Goal: Information Seeking & Learning: Learn about a topic

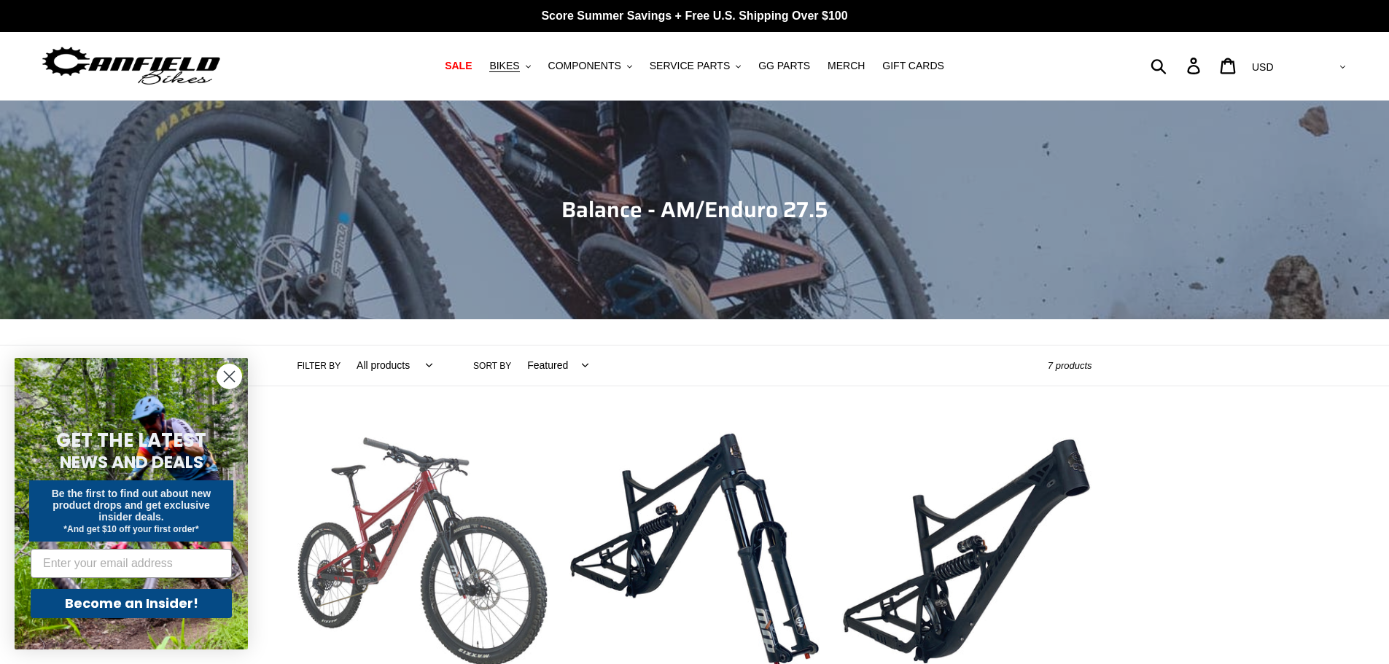
click at [433, 531] on link "BALANCE - Complete Bike" at bounding box center [423, 580] width 250 height 307
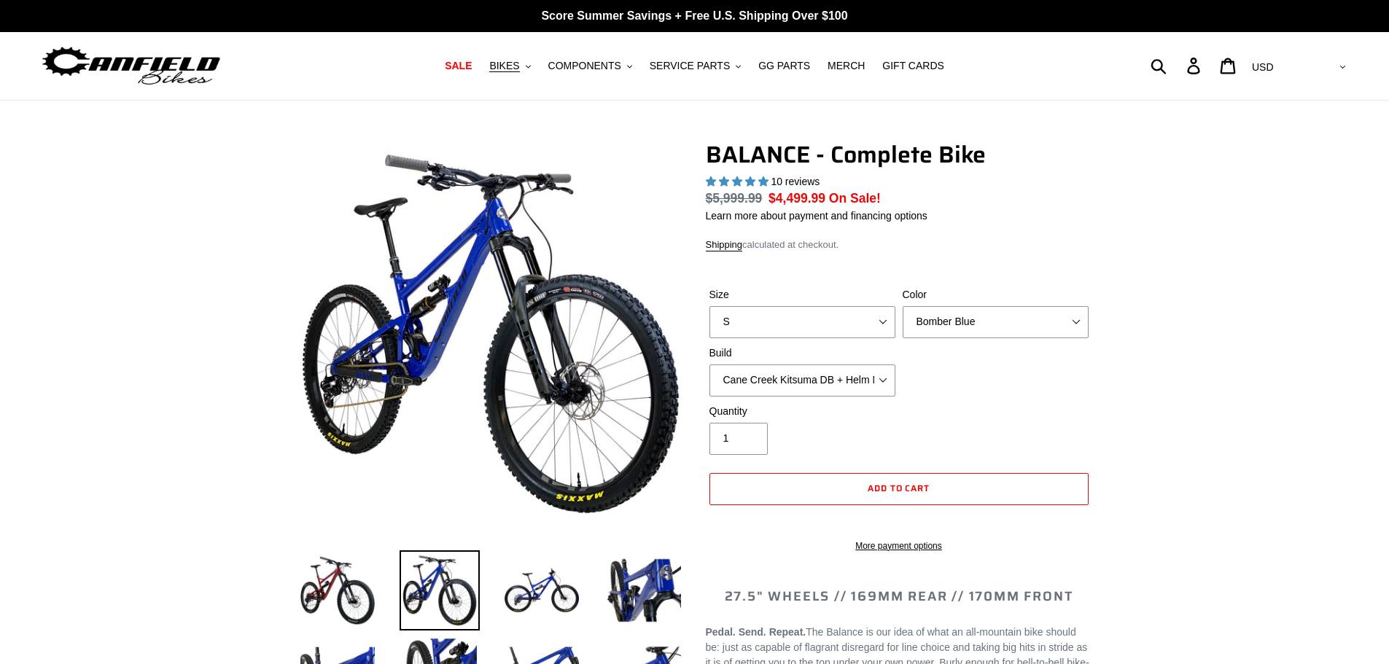
select select "highest-rating"
click at [828, 381] on select "Cane Creek Kitsuma DB + Helm MKII + SRAM GX Cane Creek Kitsuma DB + Helm MKII +…" at bounding box center [803, 381] width 186 height 32
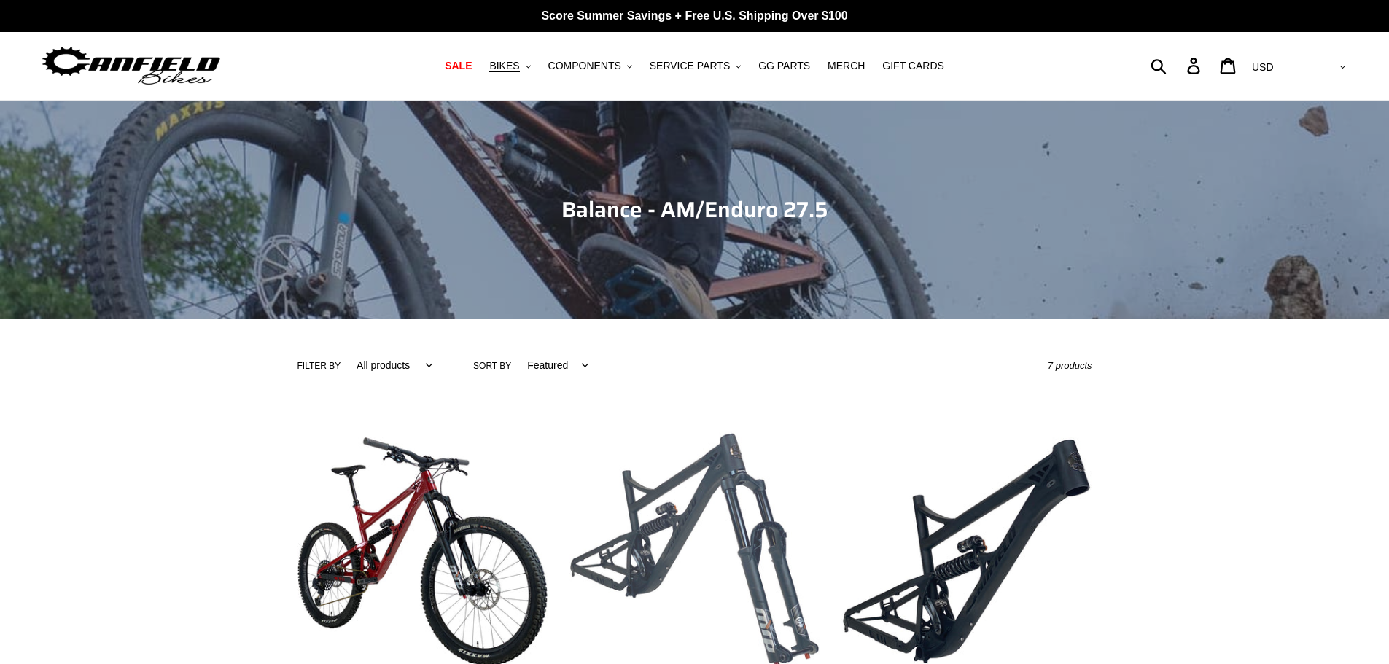
click at [680, 498] on link "BALANCE - Frame, Shock + Fork" at bounding box center [695, 580] width 250 height 307
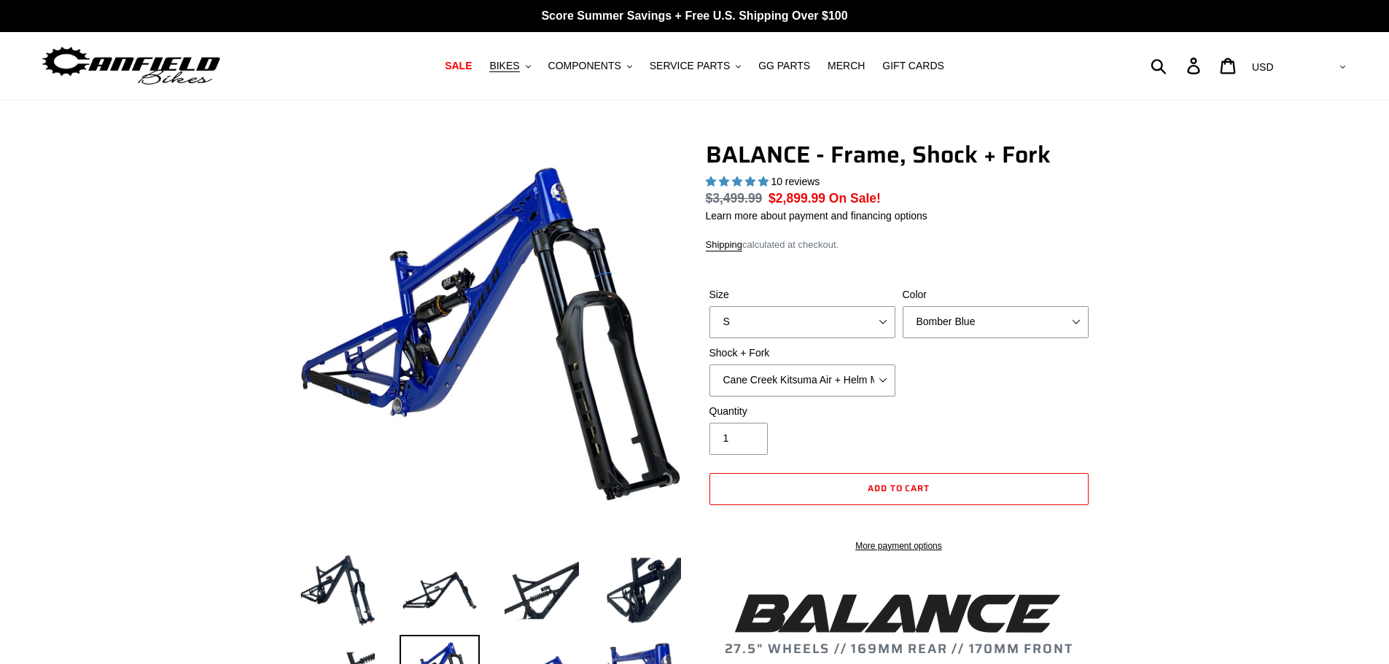
select select "highest-rating"
click at [821, 379] on select "Cane Creek Kitsuma Air + Helm MKII 27.5 170mm Fox Float X2 or DHX2 + Fox Float …" at bounding box center [803, 381] width 186 height 32
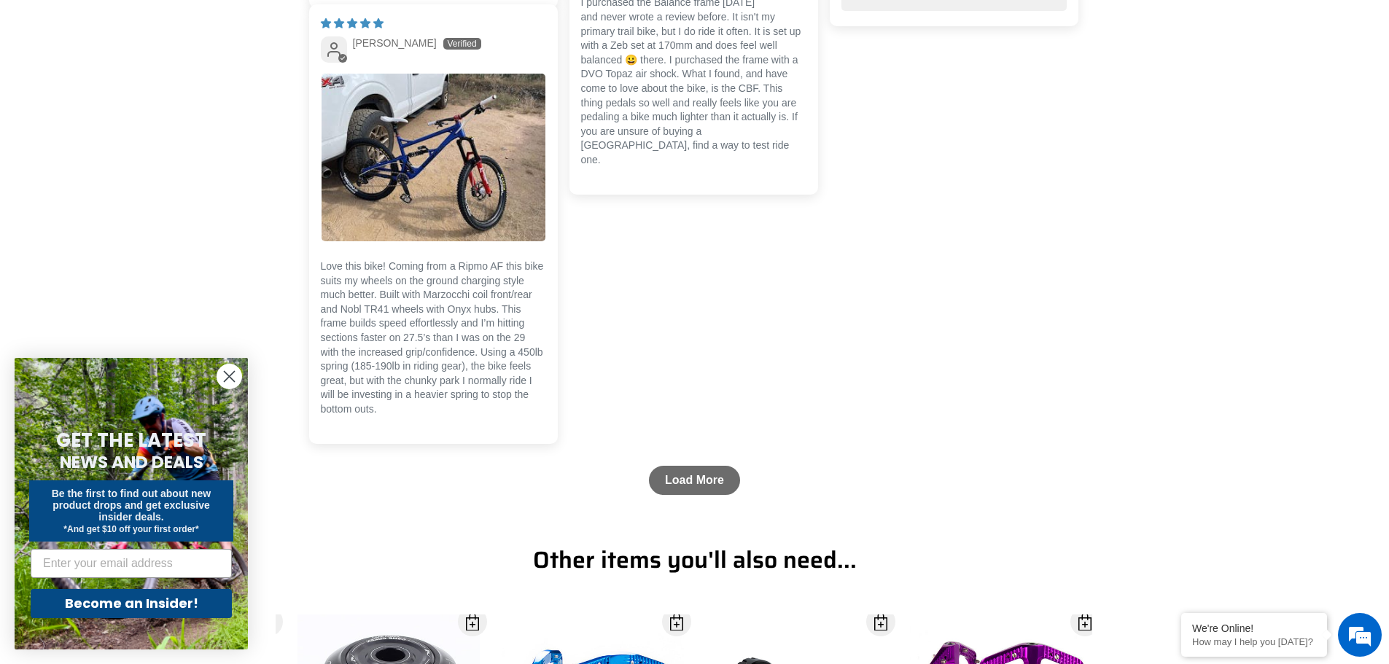
scroll to position [4084, 0]
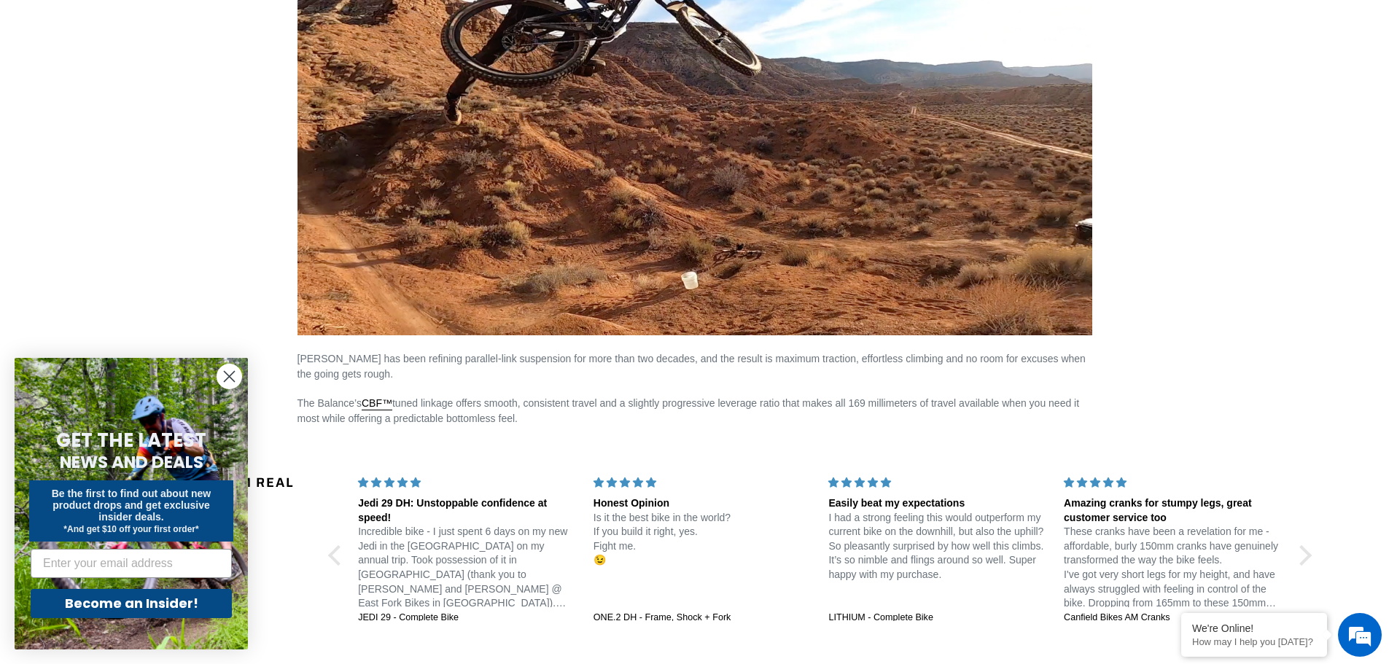
scroll to position [1519, 0]
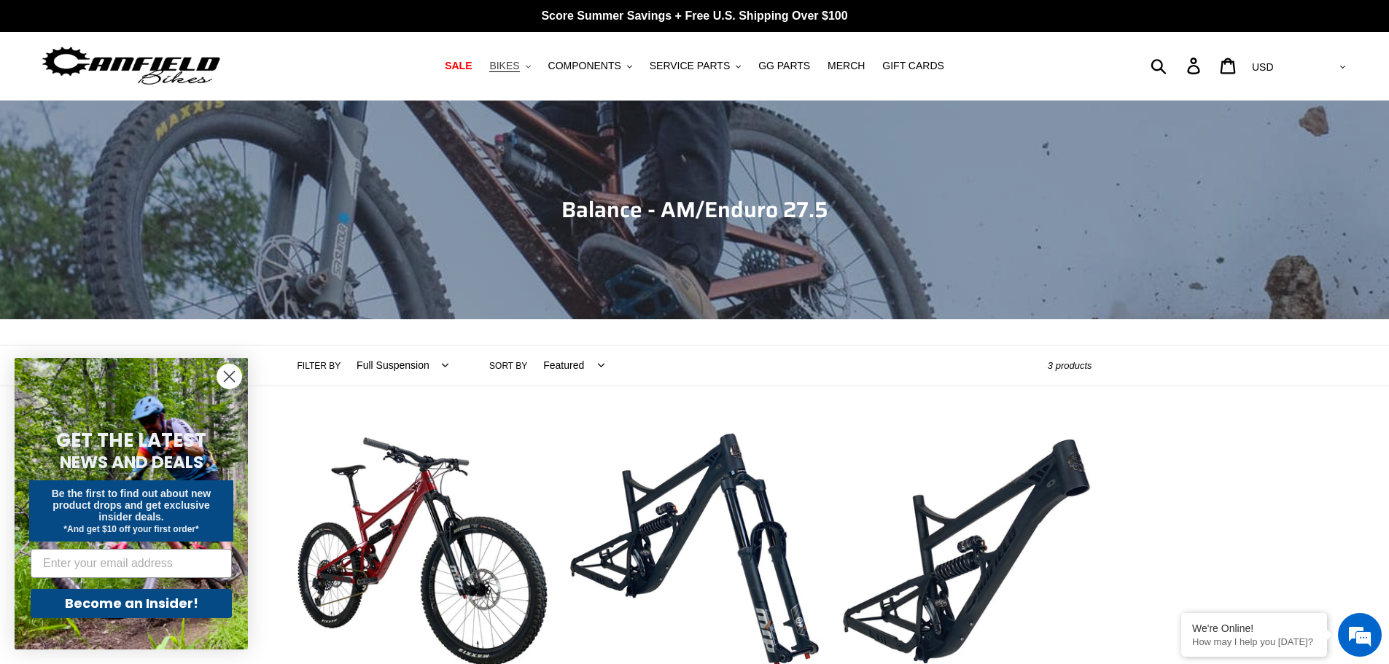
click at [519, 68] on span "BIKES" at bounding box center [504, 66] width 30 height 12
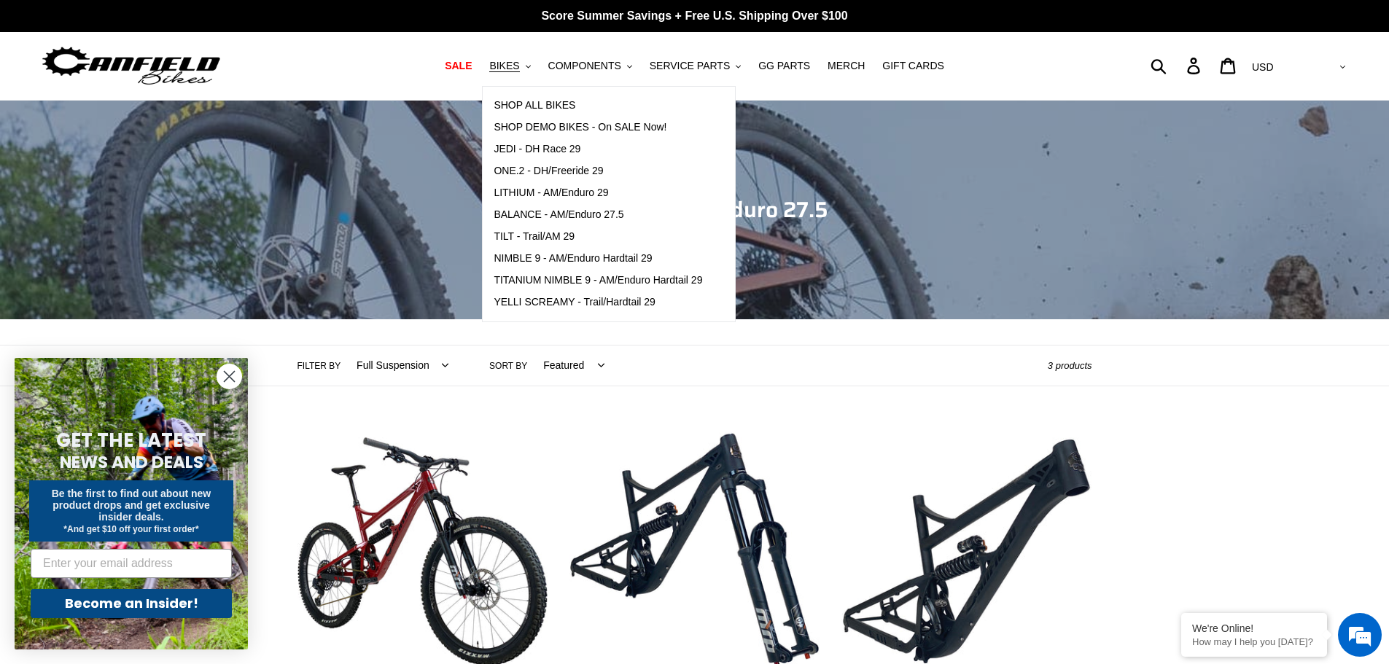
click at [1211, 65] on div "Submit Search Log in Cart 0 items Currency AED AFN ALL AMD ANG AUD AWG AZN [GEO…" at bounding box center [1185, 66] width 327 height 32
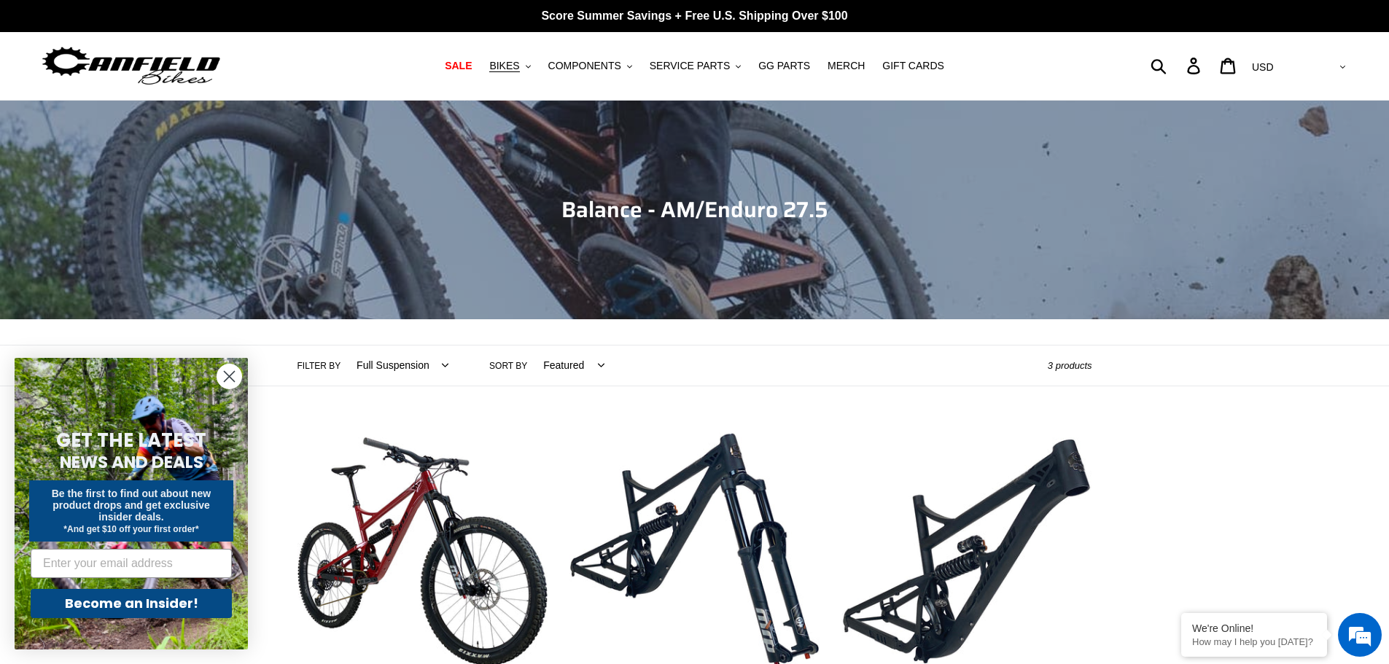
click at [1216, 69] on div "Submit Search Log in Cart 0 items Currency AED AFN ALL AMD ANG AUD AWG AZN [GEO…" at bounding box center [1185, 66] width 327 height 32
click at [1178, 64] on form "Submit" at bounding box center [1168, 66] width 19 height 32
type input "leverage curve"
click at [1142, 50] on button "Submit" at bounding box center [1160, 66] width 36 height 32
